Goal: Task Accomplishment & Management: Manage account settings

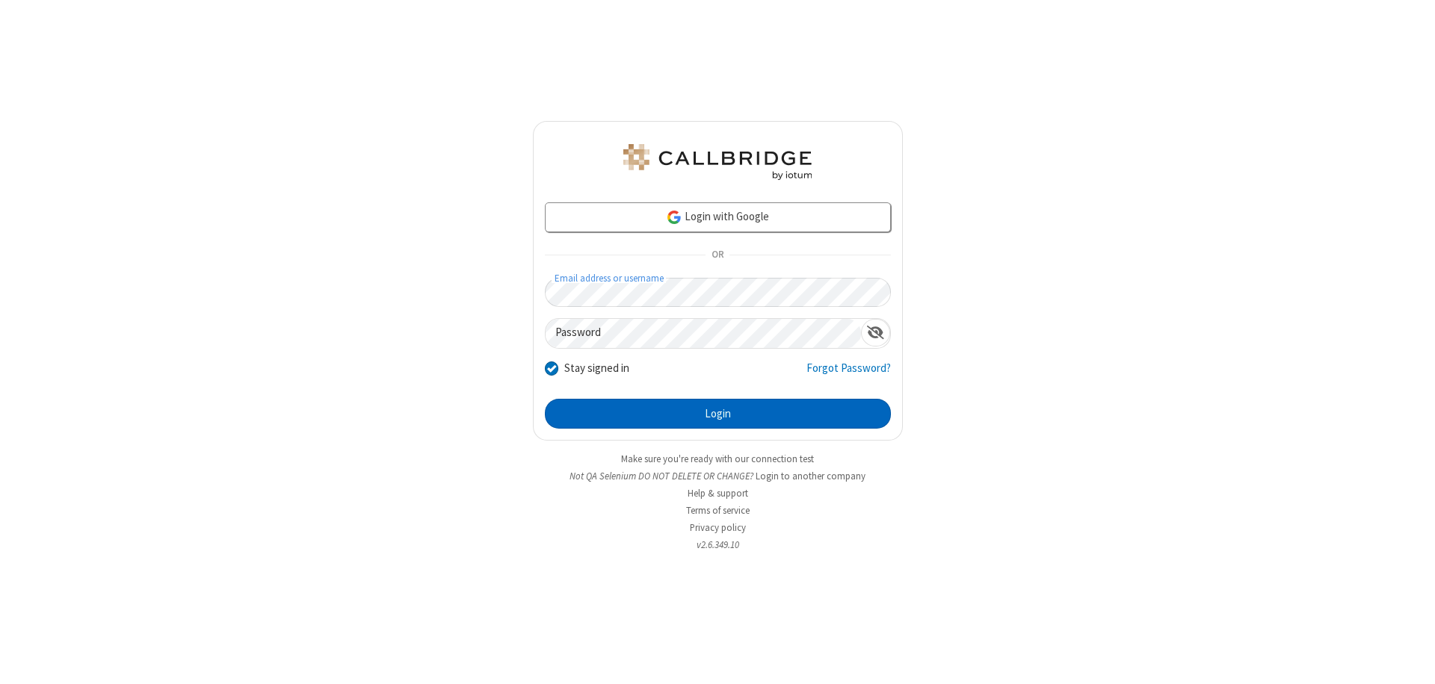
click at [717, 414] on button "Login" at bounding box center [718, 414] width 346 height 30
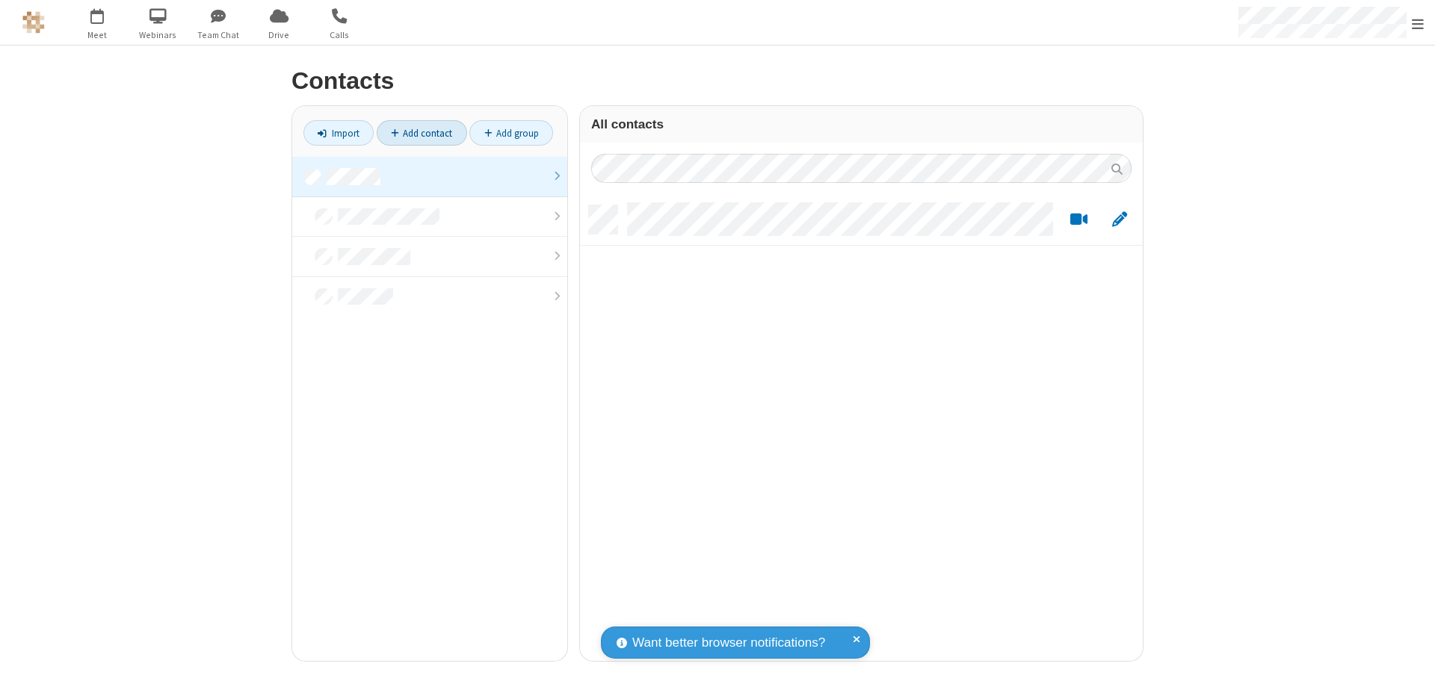
click at [430, 176] on link at bounding box center [429, 177] width 275 height 40
click at [421, 133] on link "Add contact" at bounding box center [422, 132] width 90 height 25
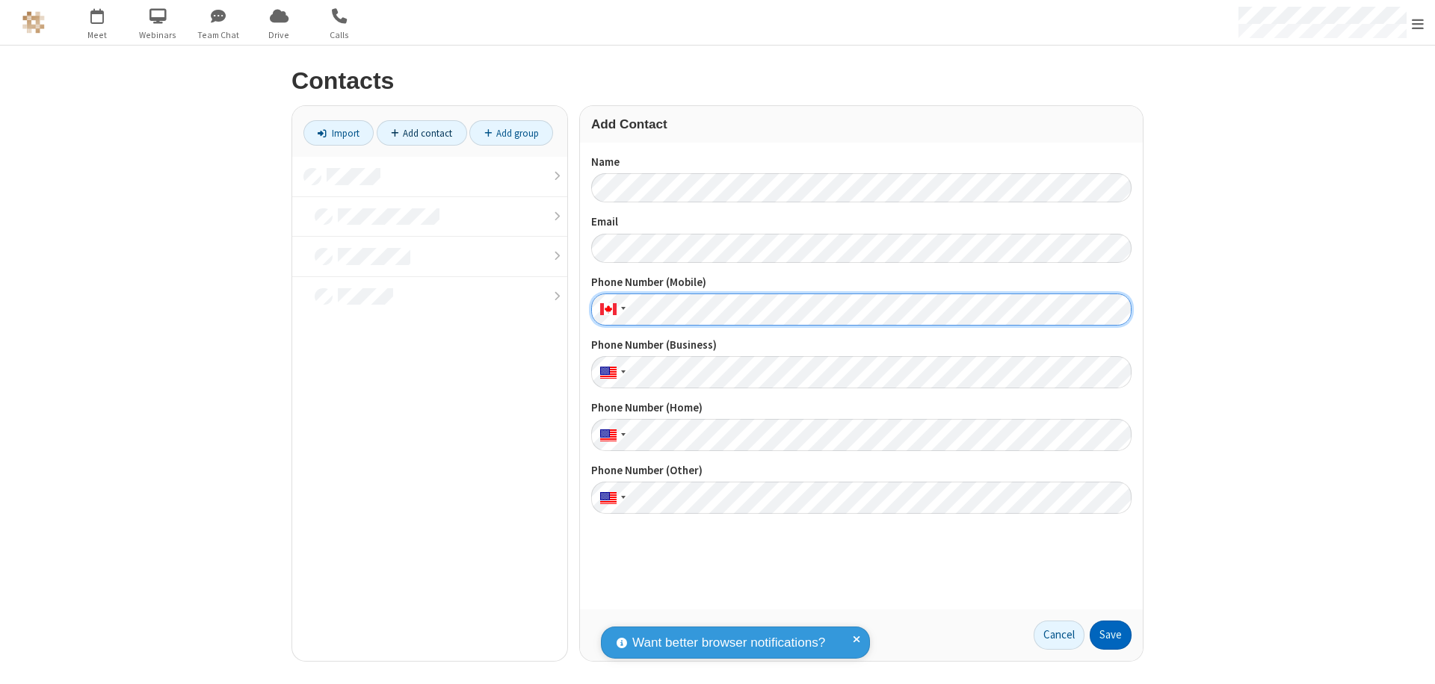
click at [1110, 635] on button "Save" at bounding box center [1110, 636] width 42 height 30
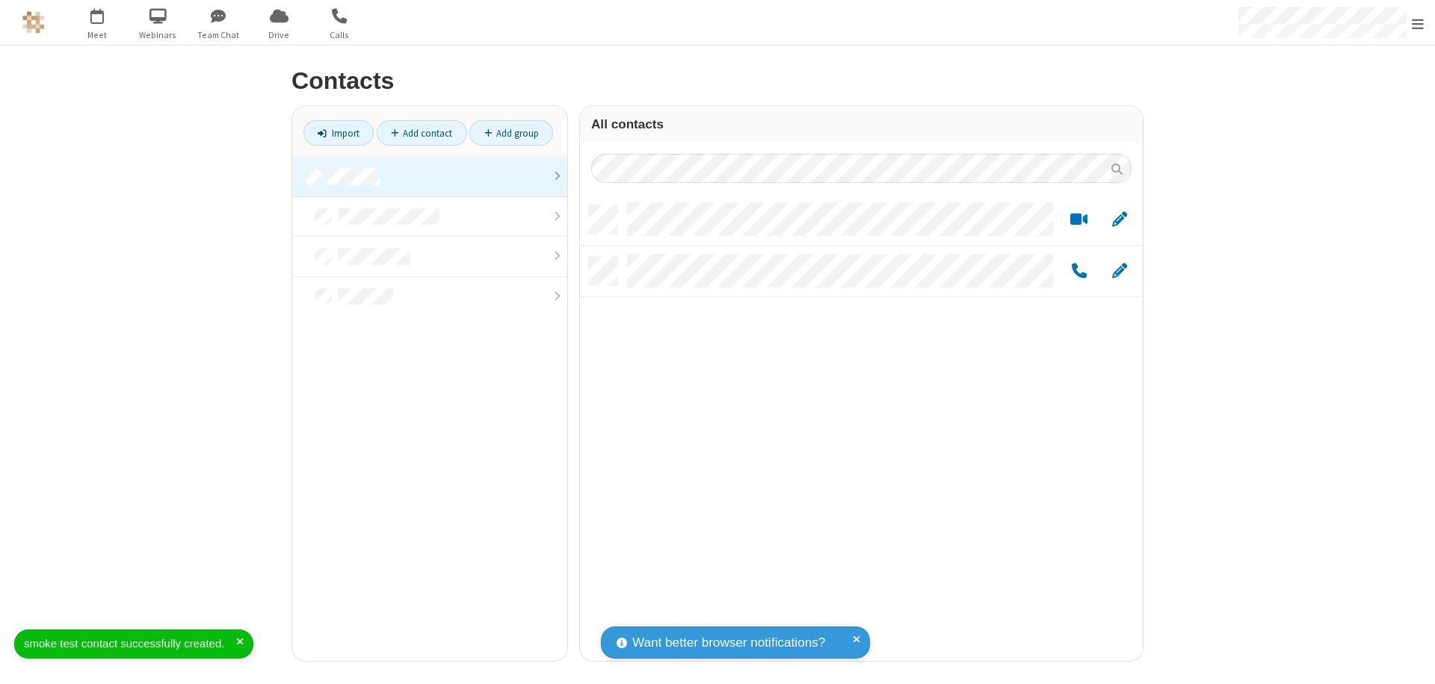
scroll to position [456, 551]
